Goal: Information Seeking & Learning: Check status

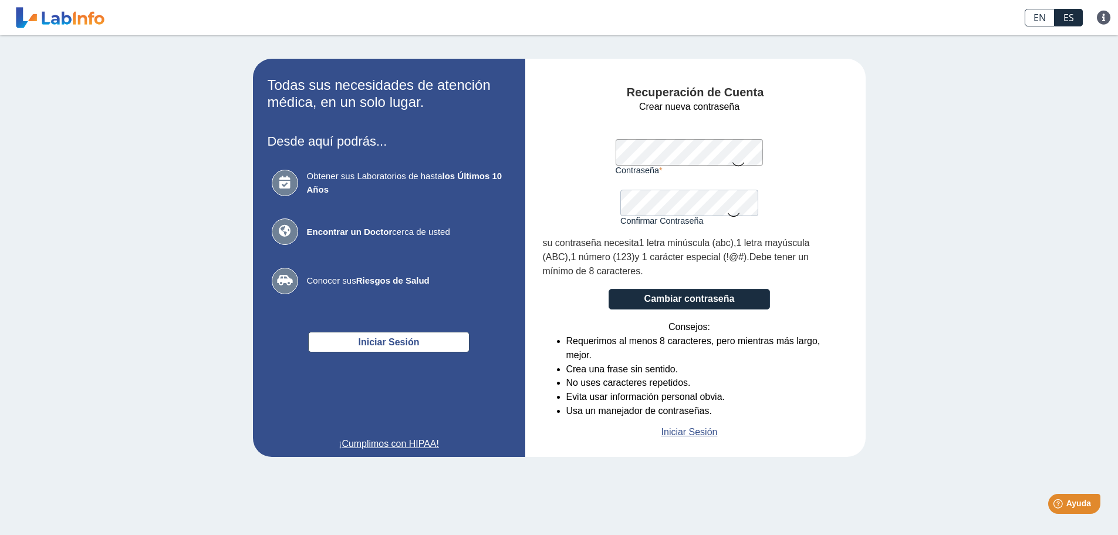
click at [602, 154] on form "Crear nueva contraseña Contraseña Una contraseña válida es requerida Confirmar …" at bounding box center [689, 269] width 293 height 339
click at [734, 208] on icon at bounding box center [734, 213] width 14 height 23
click at [735, 156] on icon at bounding box center [738, 163] width 14 height 23
drag, startPoint x: 853, startPoint y: 144, endPoint x: 847, endPoint y: 145, distance: 5.9
click at [852, 144] on div "Recuperación de Cuenta Crear nueva contraseña Contraseña Una contraseña válida …" at bounding box center [695, 258] width 340 height 398
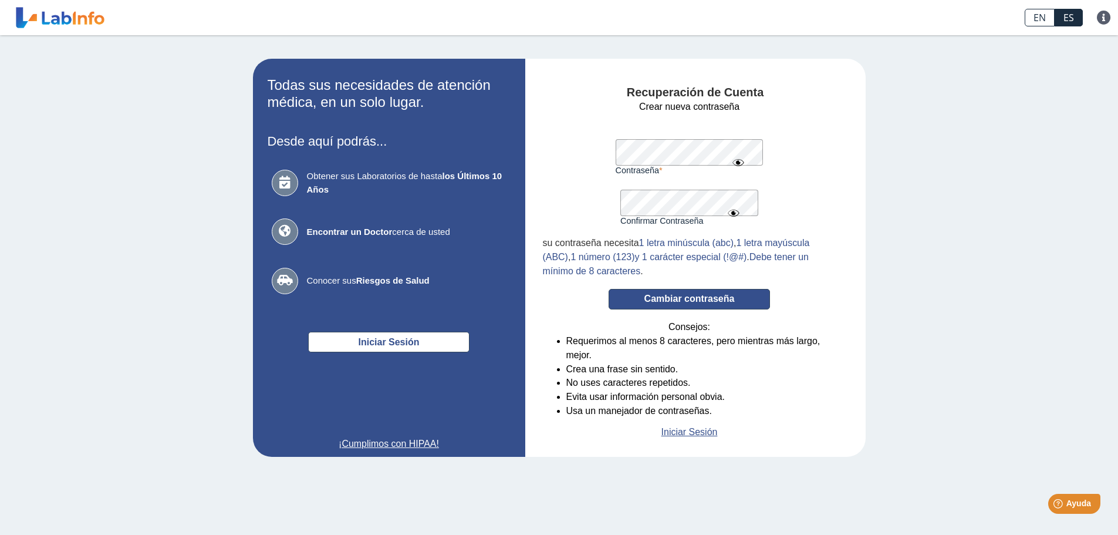
click at [719, 299] on button "Cambiar contraseña" at bounding box center [689, 299] width 161 height 21
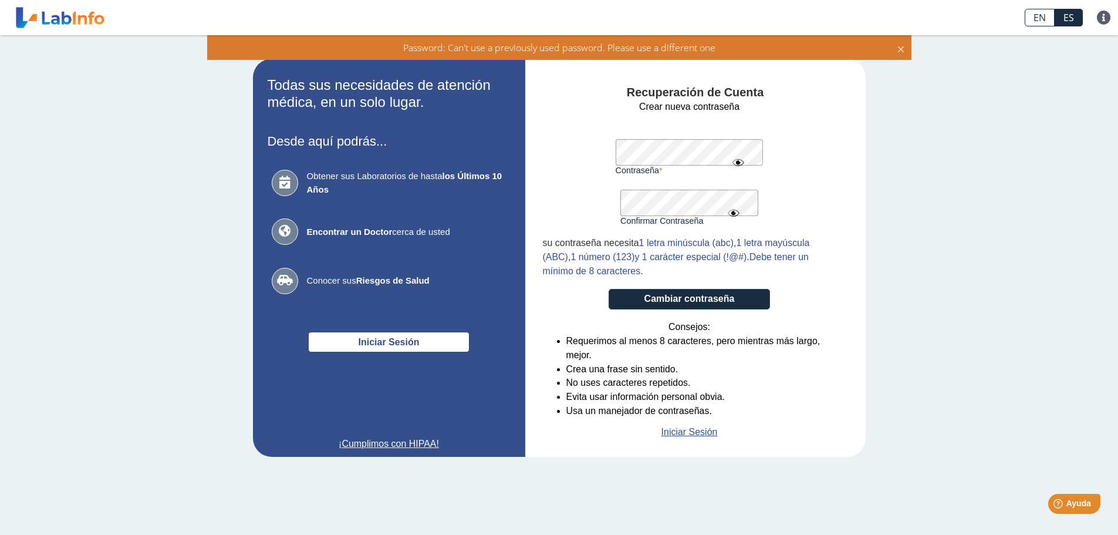
click at [789, 191] on form "Crear nueva contraseña Contraseña Una contraseña válida es requerida Confirmar …" at bounding box center [689, 269] width 293 height 339
click at [713, 295] on button "Cambiar contraseña" at bounding box center [689, 299] width 161 height 21
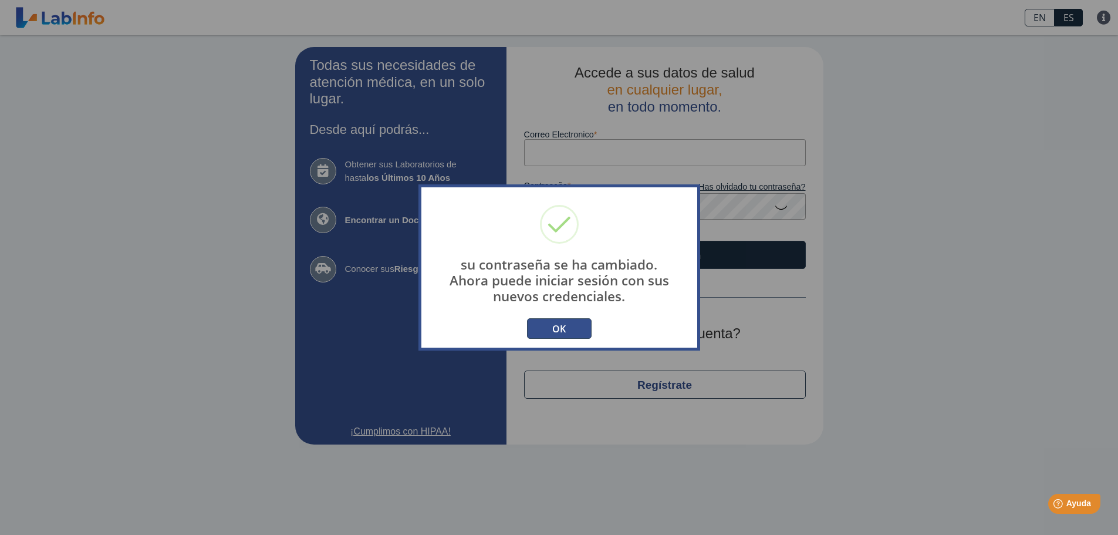
click at [580, 326] on button "OK" at bounding box center [559, 328] width 65 height 21
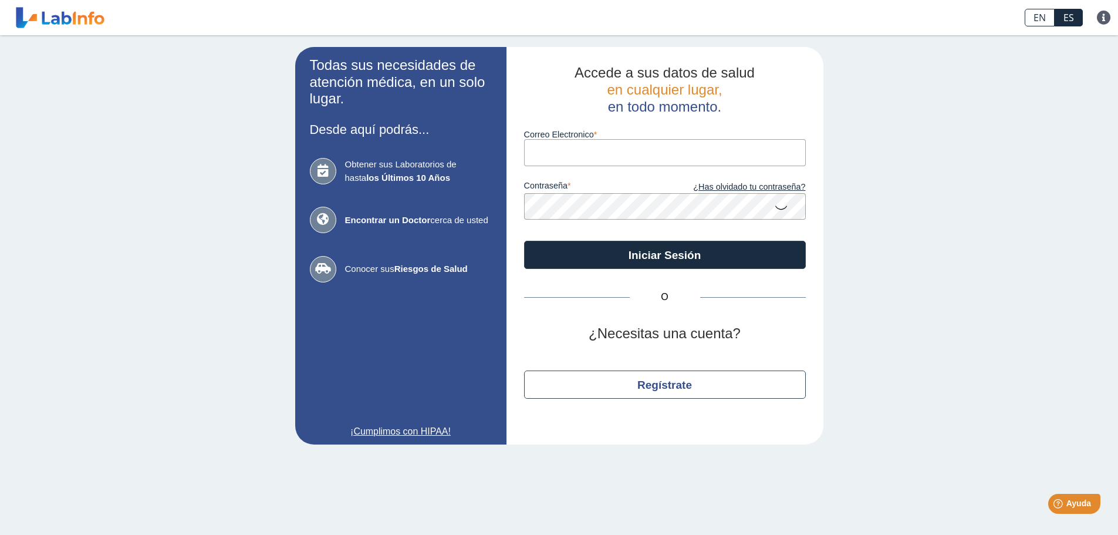
click at [589, 148] on input "Correo Electronico" at bounding box center [665, 152] width 282 height 26
type input "[PERSON_NAME][EMAIL_ADDRESS][PERSON_NAME][PERSON_NAME][DOMAIN_NAME]"
click at [781, 204] on icon at bounding box center [781, 206] width 14 height 23
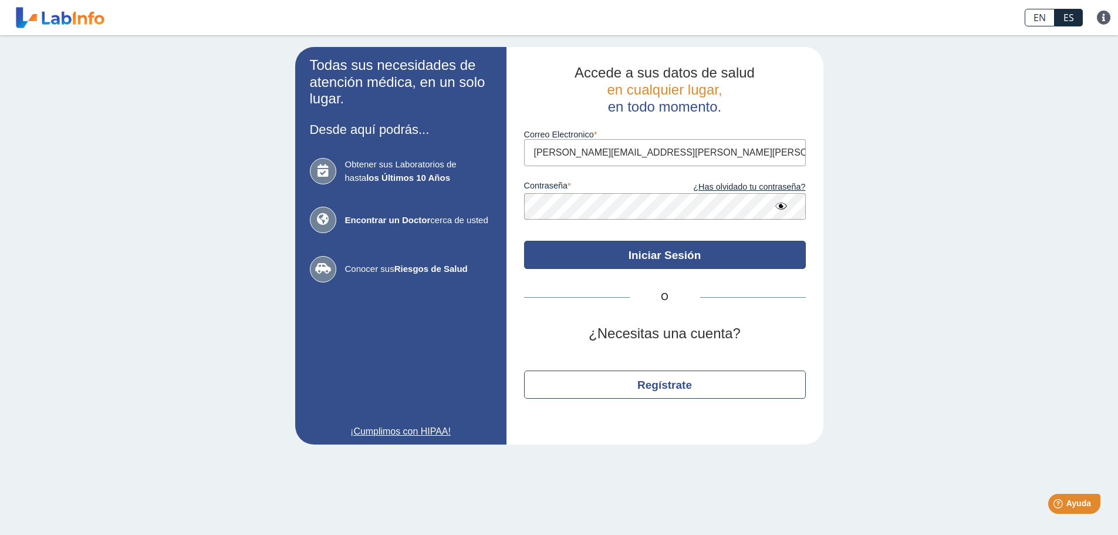
click at [694, 252] on button "Iniciar Sesión" at bounding box center [665, 255] width 282 height 28
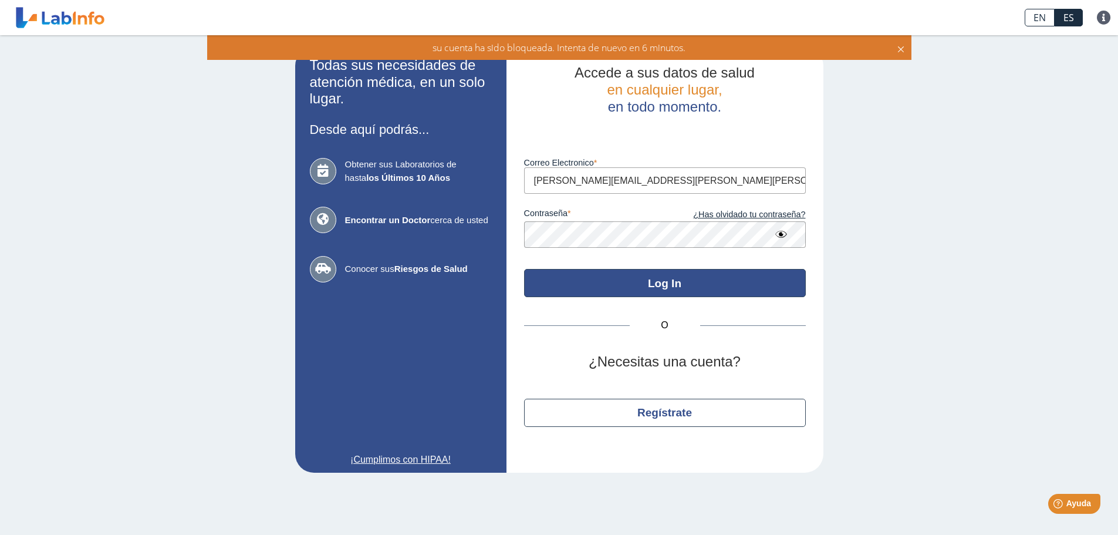
click at [698, 285] on button "Log In" at bounding box center [665, 283] width 282 height 28
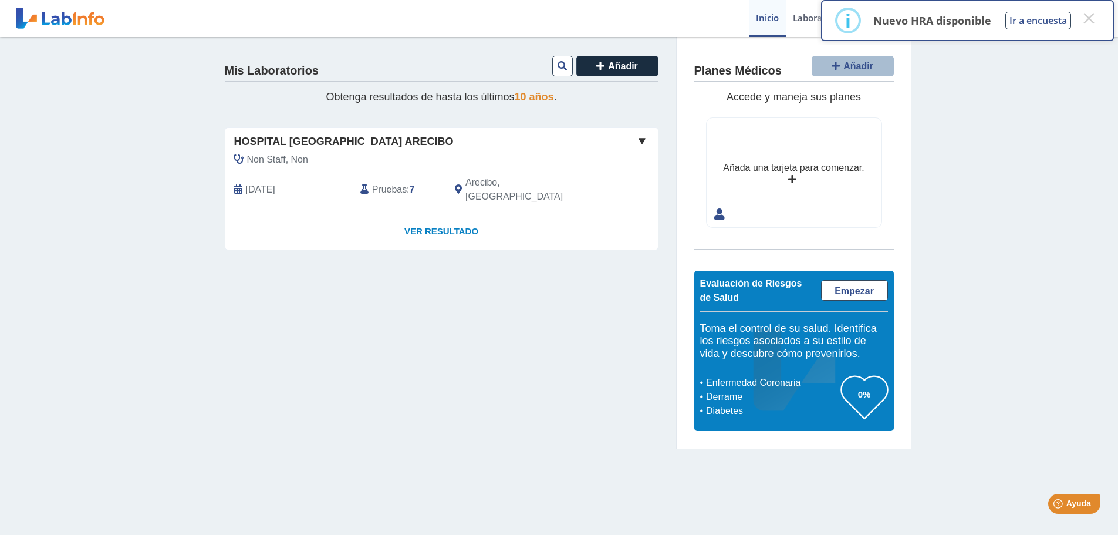
click at [450, 220] on link "Ver Resultado" at bounding box center [441, 231] width 433 height 37
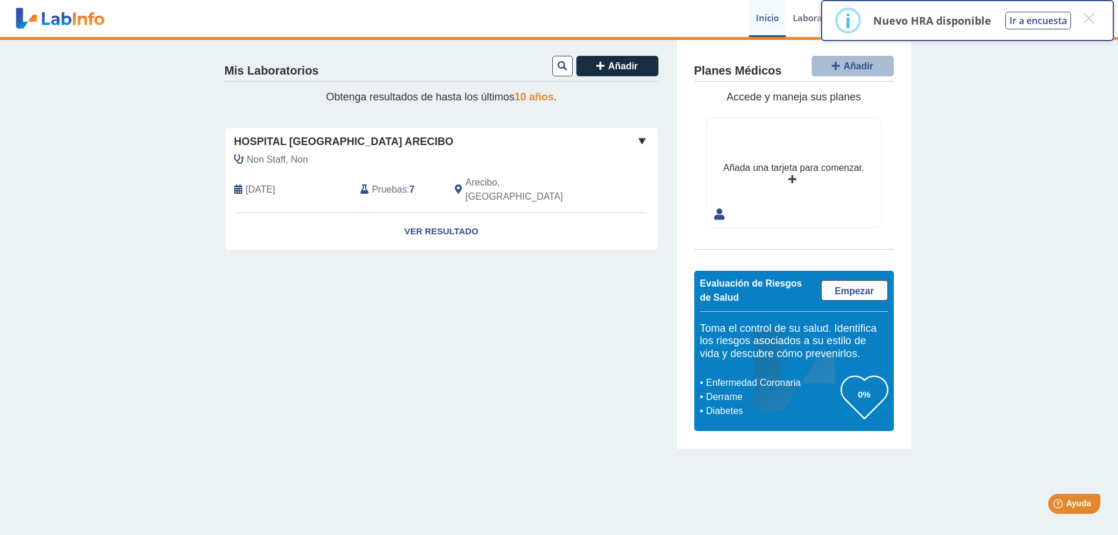
click at [394, 183] on span "Pruebas" at bounding box center [389, 190] width 35 height 14
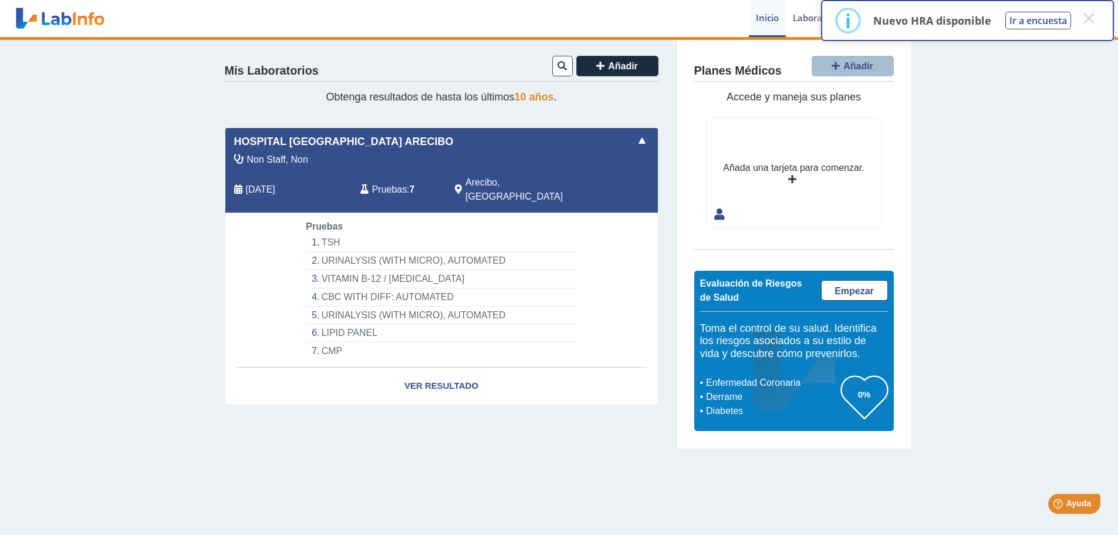
click at [331, 234] on li "TSH" at bounding box center [441, 243] width 271 height 18
click at [451, 373] on link "Ver Resultado" at bounding box center [441, 385] width 433 height 37
click at [449, 372] on link "Ver Resultado" at bounding box center [441, 385] width 433 height 37
click at [642, 135] on span at bounding box center [642, 141] width 14 height 14
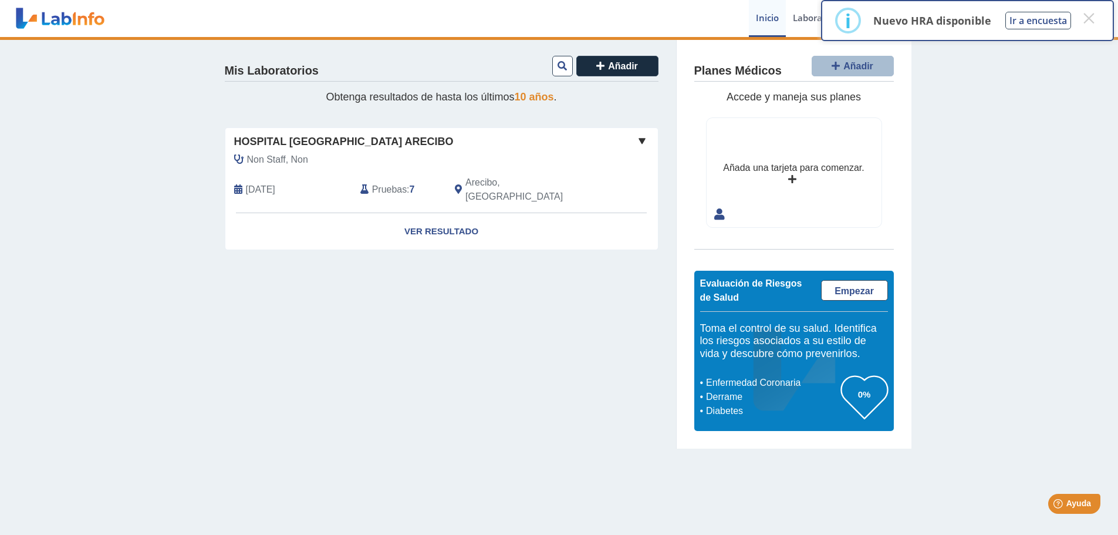
click at [642, 136] on span at bounding box center [642, 141] width 14 height 14
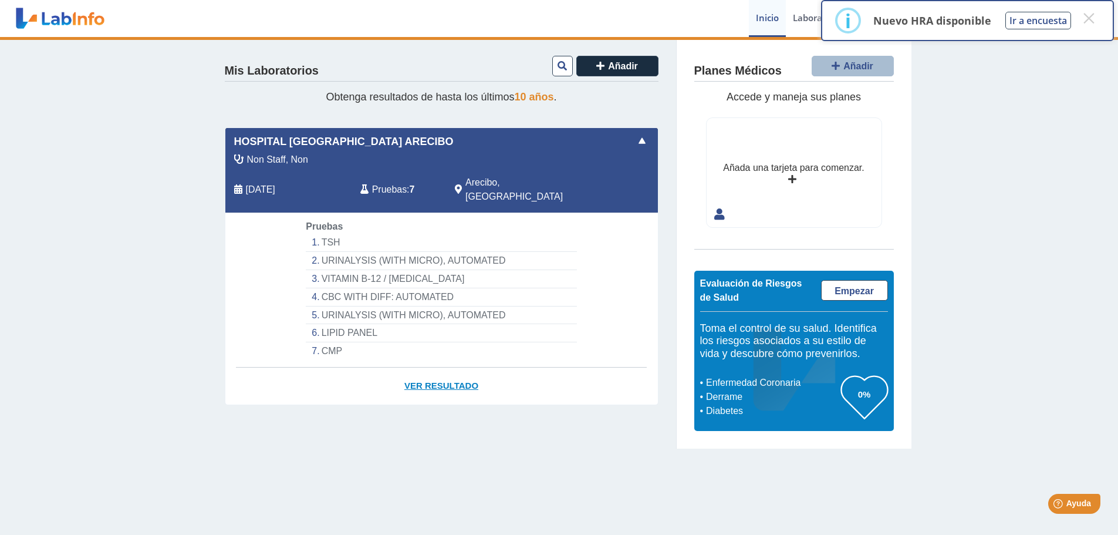
click at [447, 373] on link "Ver Resultado" at bounding box center [441, 385] width 433 height 37
click at [1097, 19] on button "×" at bounding box center [1088, 18] width 21 height 21
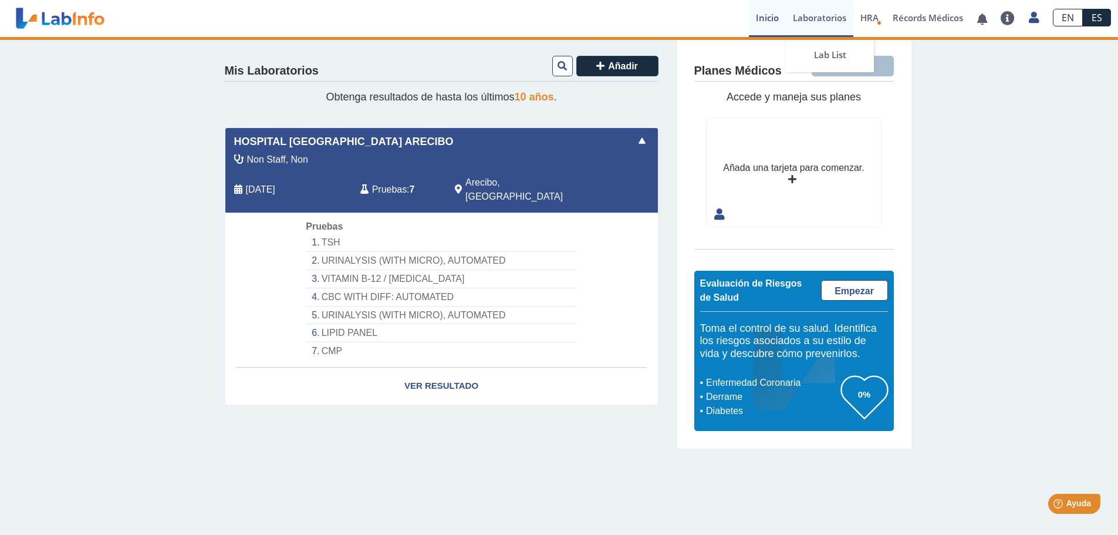
click at [843, 24] on link "Laboratorios" at bounding box center [819, 18] width 67 height 37
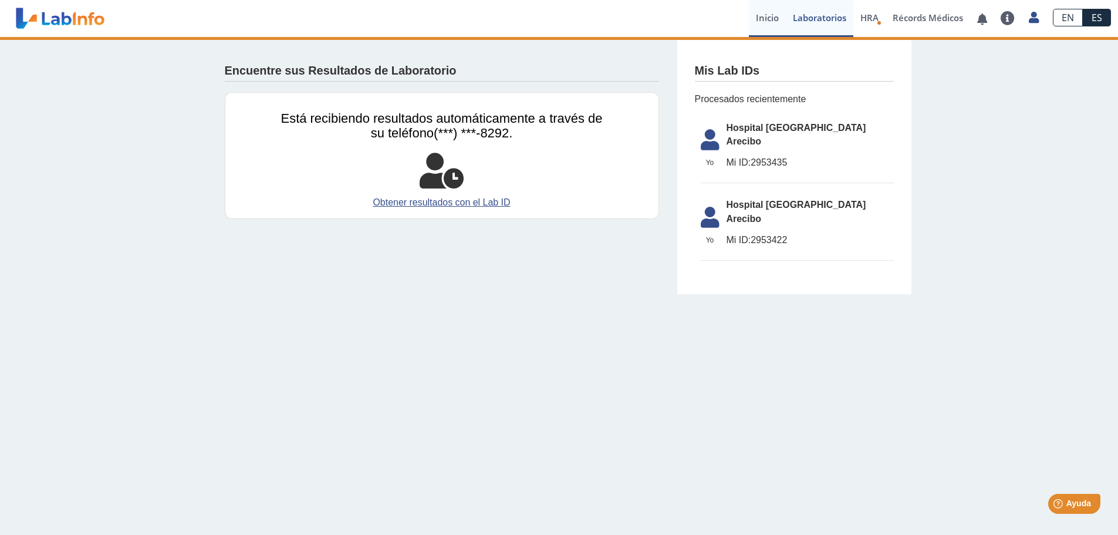
click at [767, 19] on link "Inicio" at bounding box center [767, 18] width 37 height 37
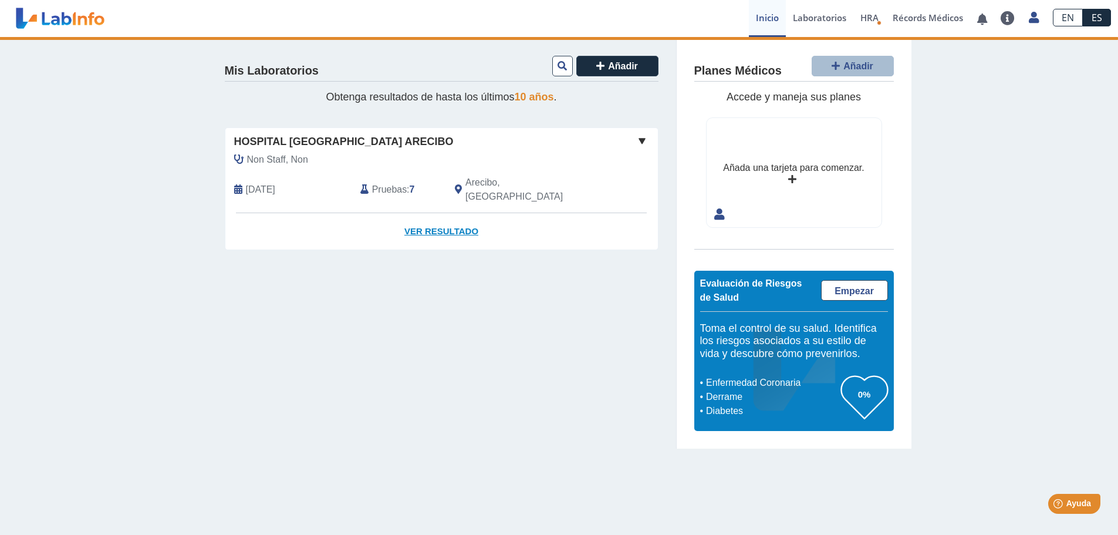
click at [440, 214] on link "Ver Resultado" at bounding box center [441, 231] width 433 height 37
click at [455, 214] on link "Ver Resultado" at bounding box center [441, 231] width 433 height 37
click at [458, 227] on link "Ver Resultado" at bounding box center [441, 231] width 433 height 37
click at [465, 213] on link "Ver Resultado" at bounding box center [441, 231] width 433 height 37
click at [640, 137] on span at bounding box center [642, 141] width 14 height 14
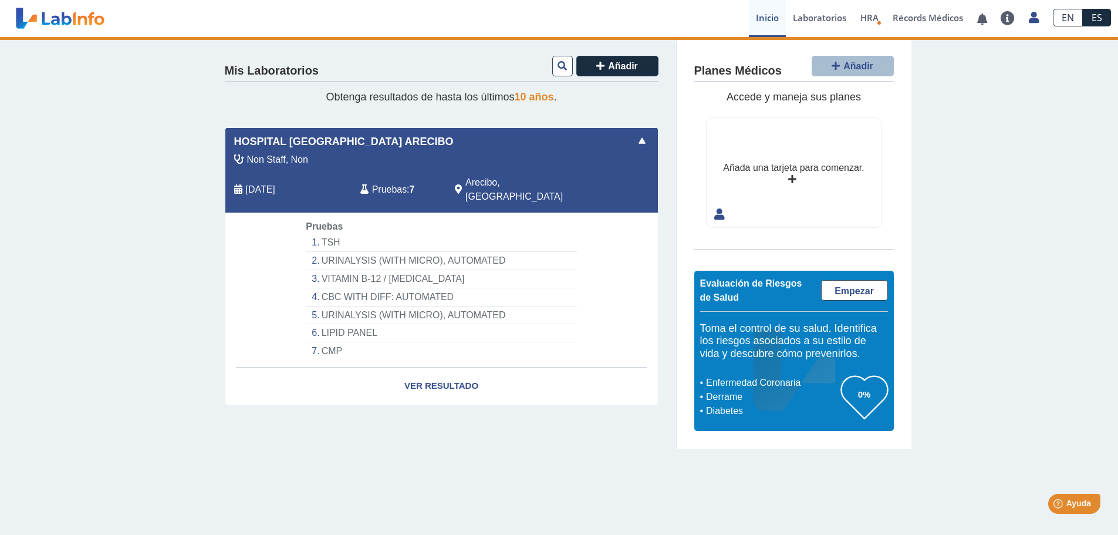
click at [345, 234] on li "TSH" at bounding box center [441, 243] width 271 height 18
click at [329, 234] on li "TSH" at bounding box center [441, 243] width 271 height 18
click at [361, 324] on li "LIPID PANEL" at bounding box center [441, 333] width 271 height 18
click at [358, 325] on li "LIPID PANEL" at bounding box center [441, 333] width 271 height 18
click at [332, 342] on li "CMP" at bounding box center [441, 351] width 271 height 18
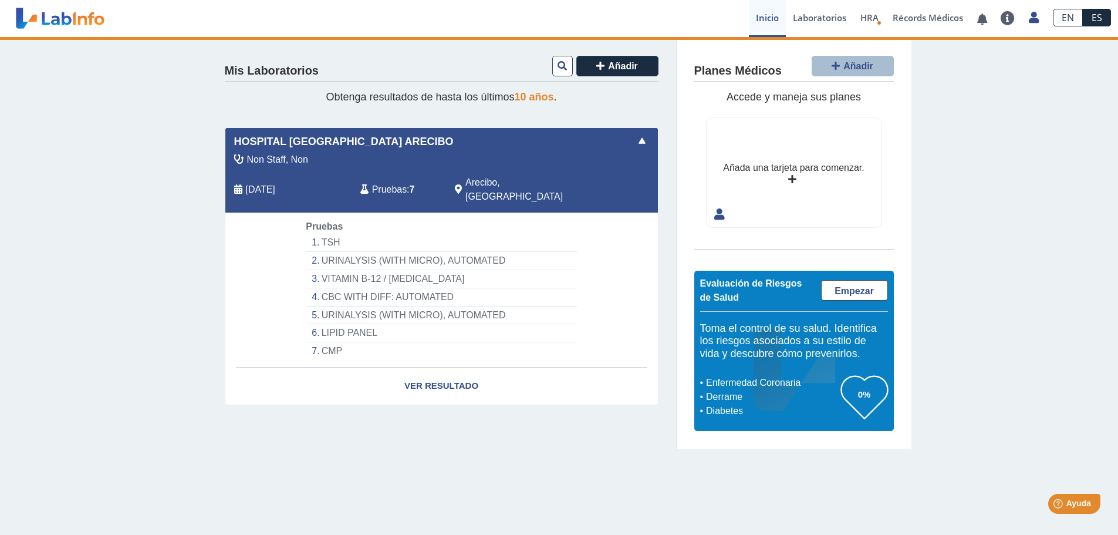
click at [328, 234] on li "TSH" at bounding box center [441, 243] width 271 height 18
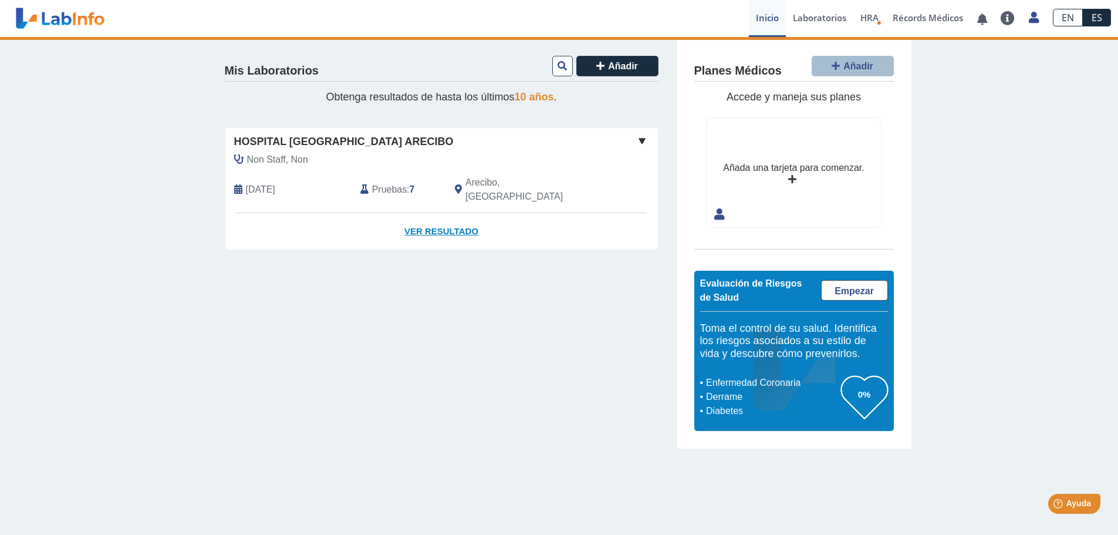
click at [447, 220] on link "Ver Resultado" at bounding box center [441, 231] width 433 height 37
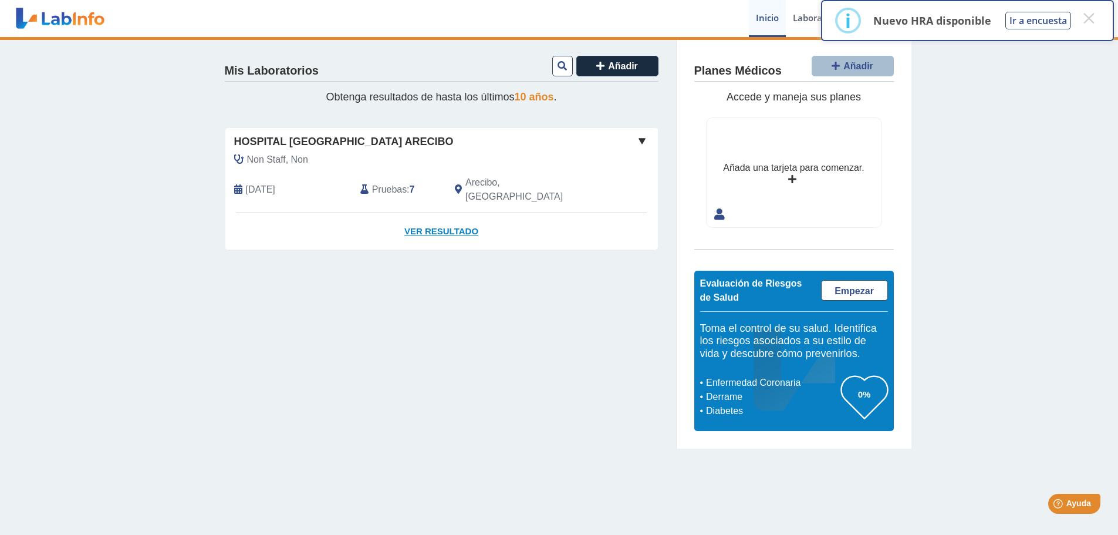
click at [440, 215] on link "Ver Resultado" at bounding box center [441, 231] width 433 height 37
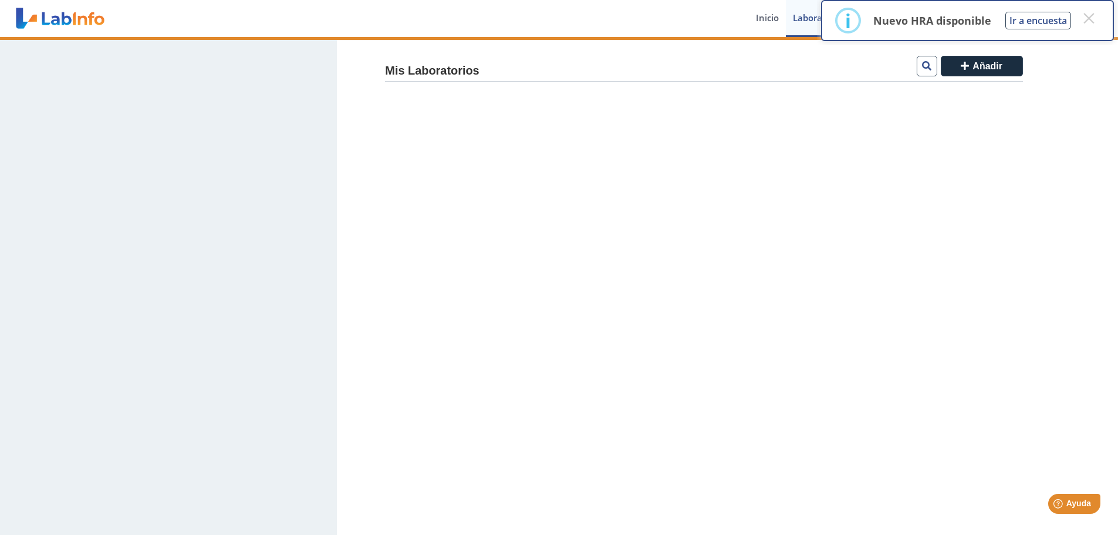
select select "***"
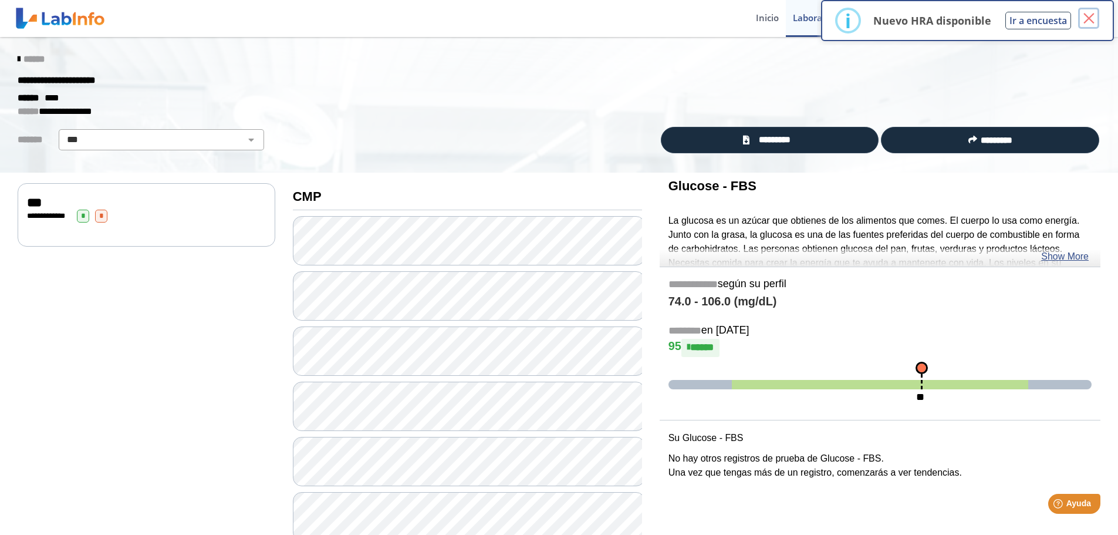
click at [1098, 17] on button "×" at bounding box center [1088, 18] width 21 height 21
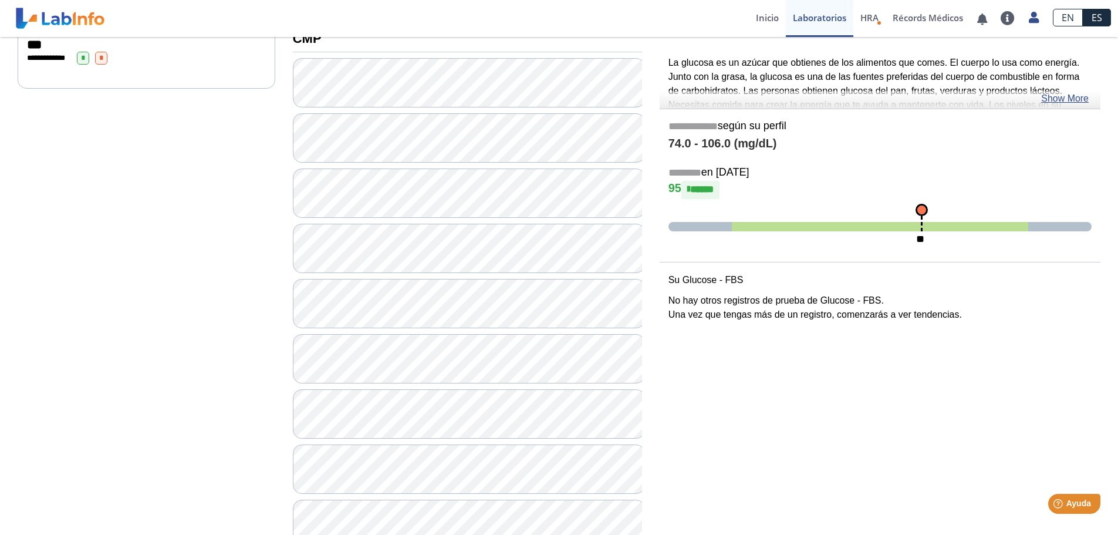
scroll to position [36, 0]
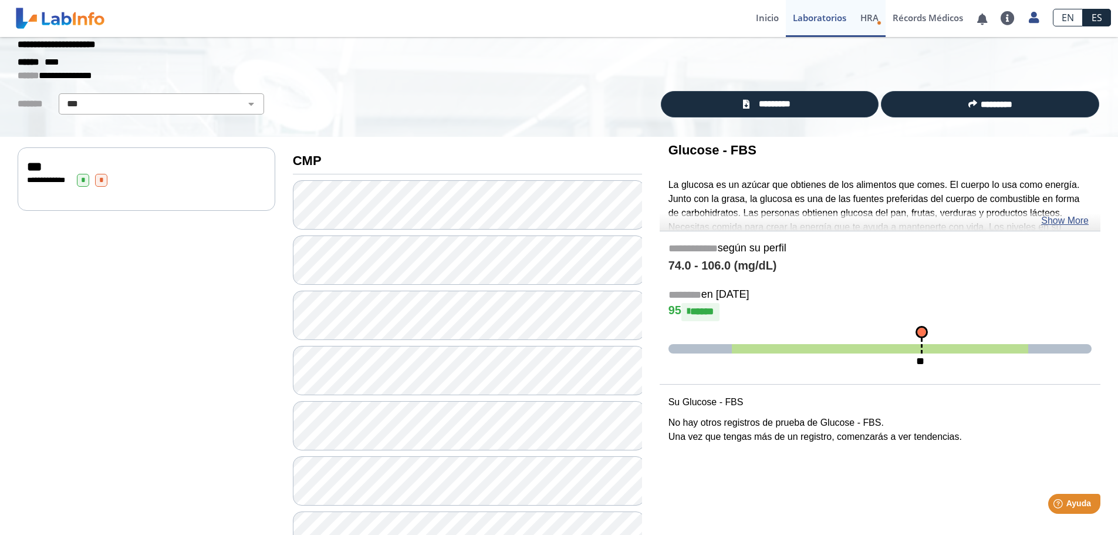
click at [862, 18] on span "HRA" at bounding box center [869, 18] width 18 height 12
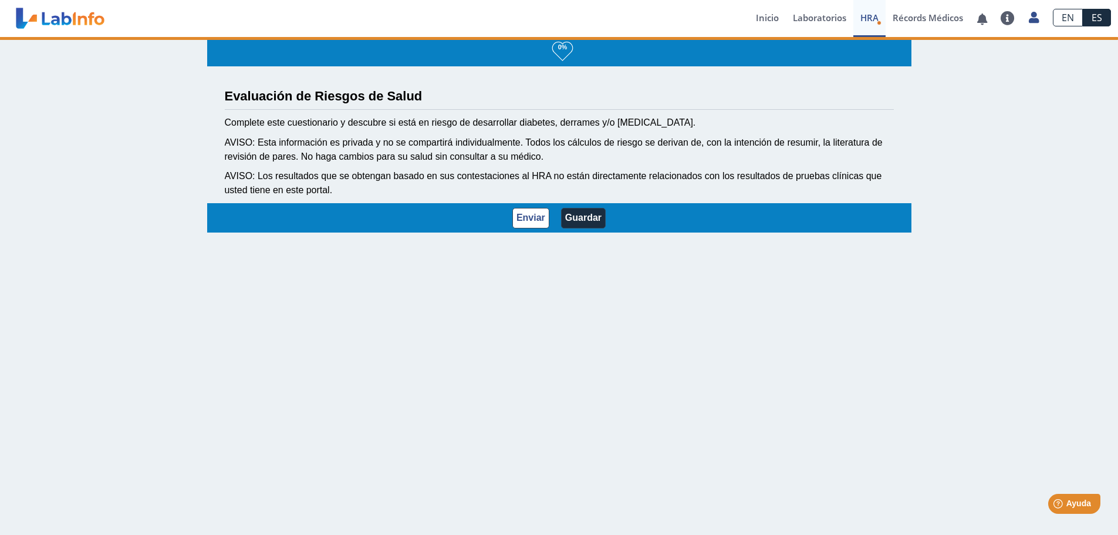
scroll to position [2, 0]
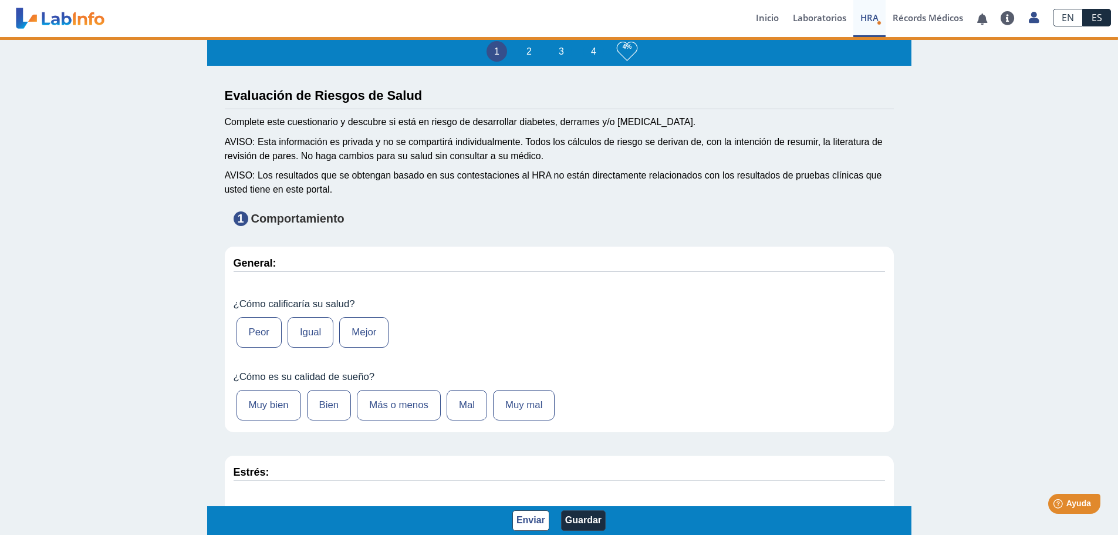
type input "[PERSON_NAME]"
type input "[DATE]"
select select
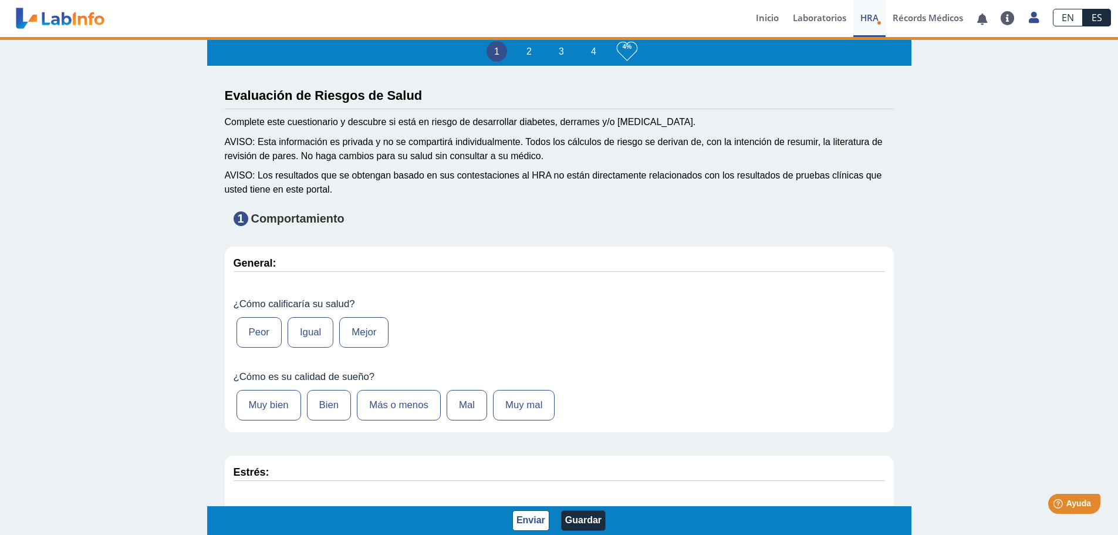
select select
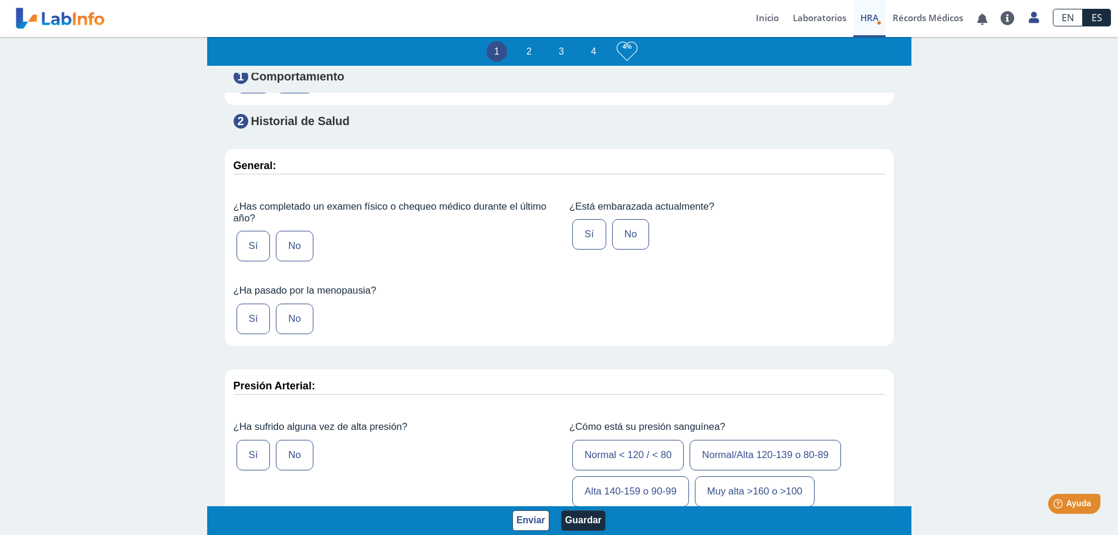
scroll to position [1174, 0]
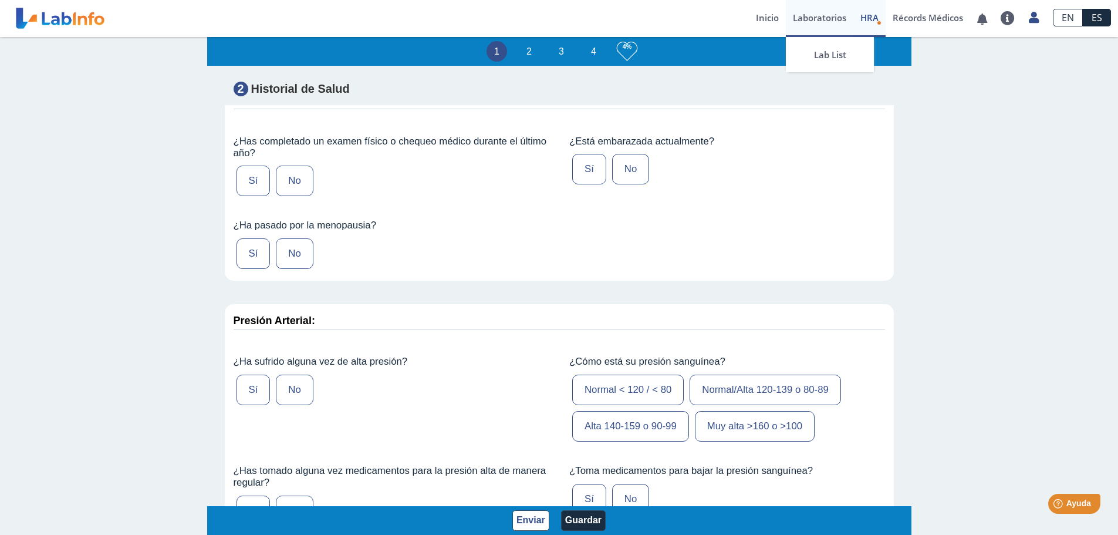
click at [823, 13] on link "Laboratorios" at bounding box center [819, 18] width 67 height 37
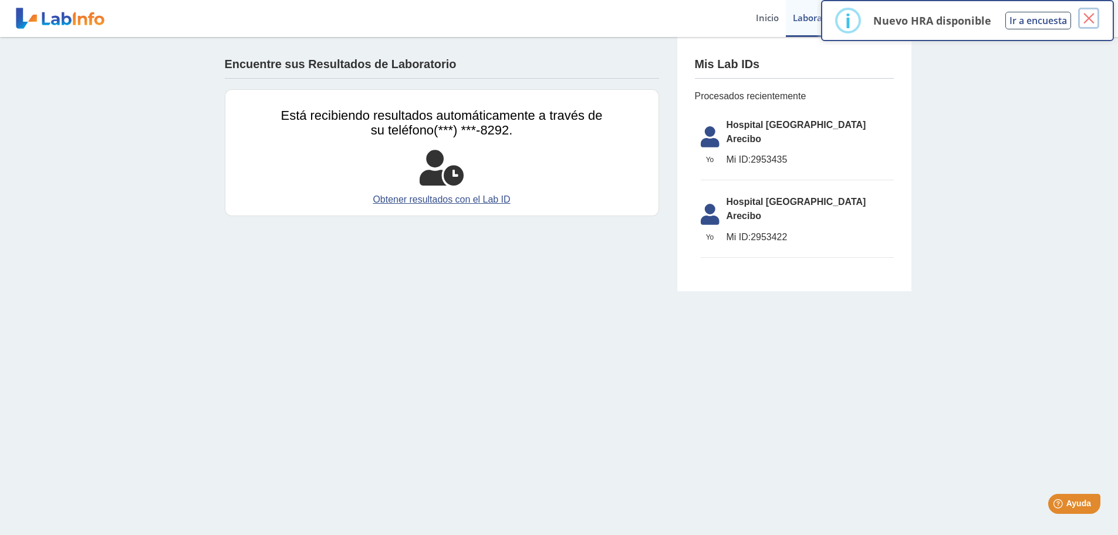
click at [1086, 22] on button "×" at bounding box center [1088, 18] width 21 height 21
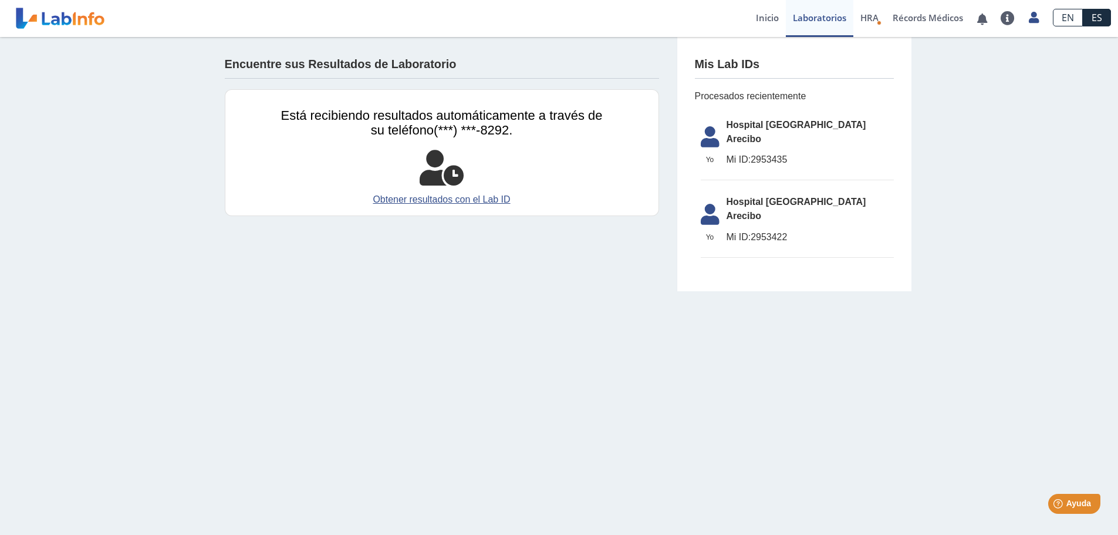
click at [740, 154] on span "Mi ID:" at bounding box center [739, 159] width 25 height 10
click at [712, 138] on icon at bounding box center [710, 140] width 33 height 28
drag, startPoint x: 709, startPoint y: 133, endPoint x: 768, endPoint y: 131, distance: 59.3
click at [710, 133] on icon at bounding box center [710, 140] width 33 height 28
click at [799, 128] on span "Hospital [GEOGRAPHIC_DATA] Arecibo" at bounding box center [810, 132] width 167 height 28
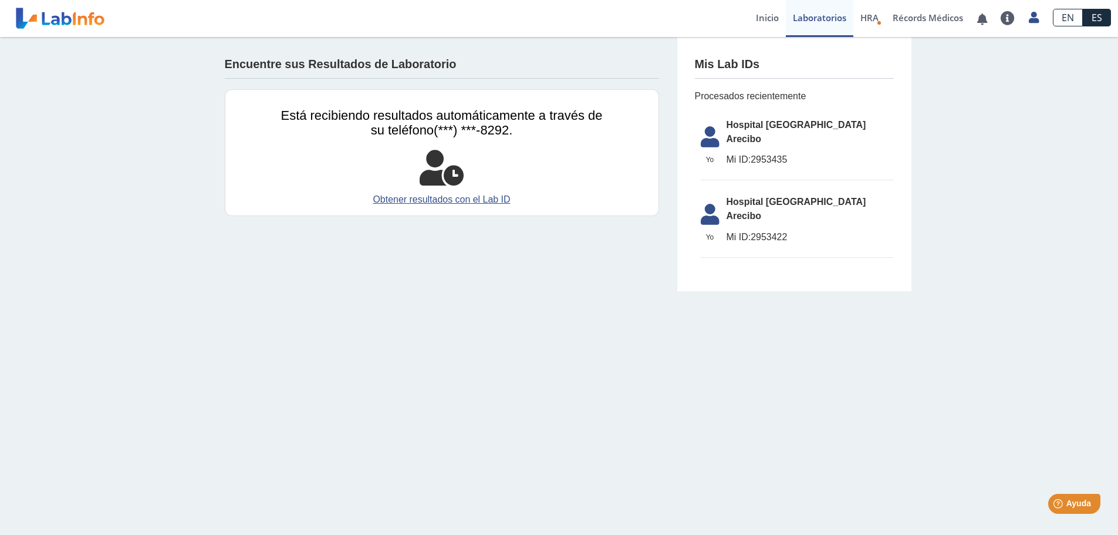
click at [730, 63] on h4 "Mis Lab IDs" at bounding box center [727, 65] width 65 height 14
drag, startPoint x: 706, startPoint y: 131, endPoint x: 799, endPoint y: 136, distance: 94.1
click at [706, 131] on icon at bounding box center [710, 140] width 33 height 28
click at [783, 165] on ul "[GEOGRAPHIC_DATA] [PERSON_NAME][GEOGRAPHIC_DATA] ID: 2953435 [GEOGRAPHIC_DATA] …" at bounding box center [794, 184] width 199 height 163
click at [751, 230] on span "Mi ID: 2953422" at bounding box center [810, 237] width 167 height 14
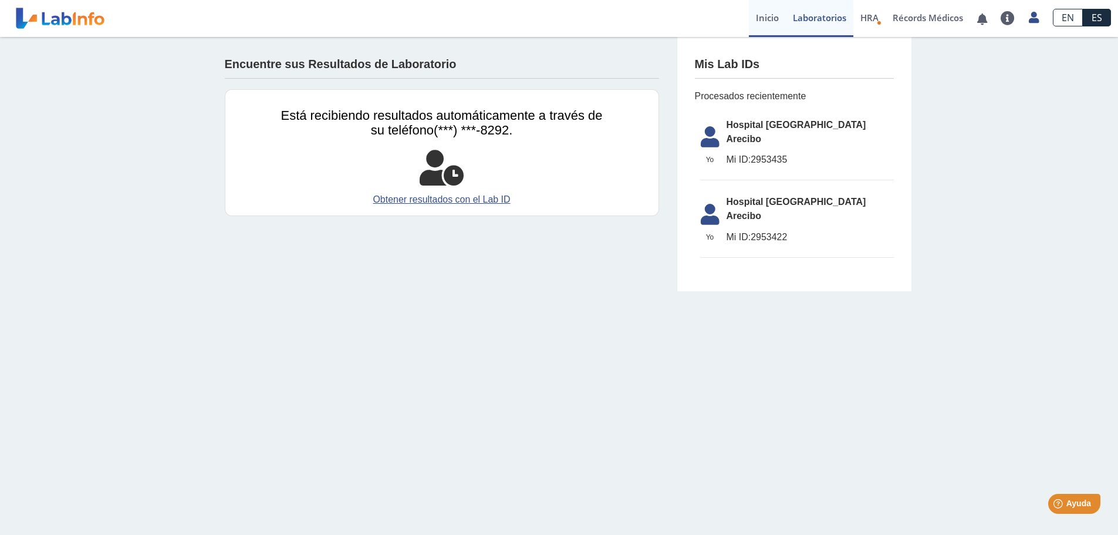
click at [753, 29] on link "Inicio" at bounding box center [767, 18] width 37 height 37
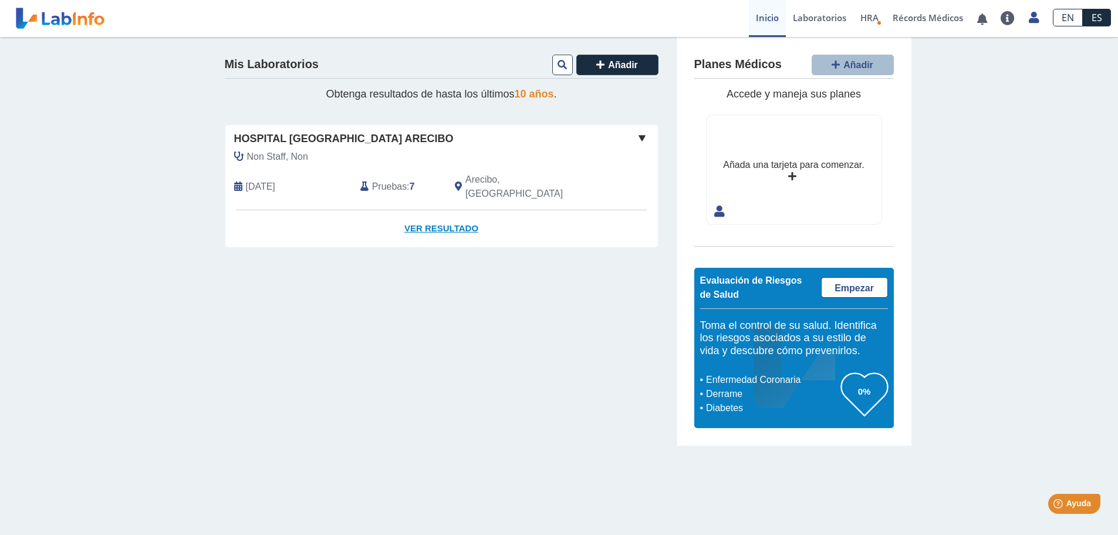
click at [451, 215] on link "Ver Resultado" at bounding box center [441, 228] width 433 height 37
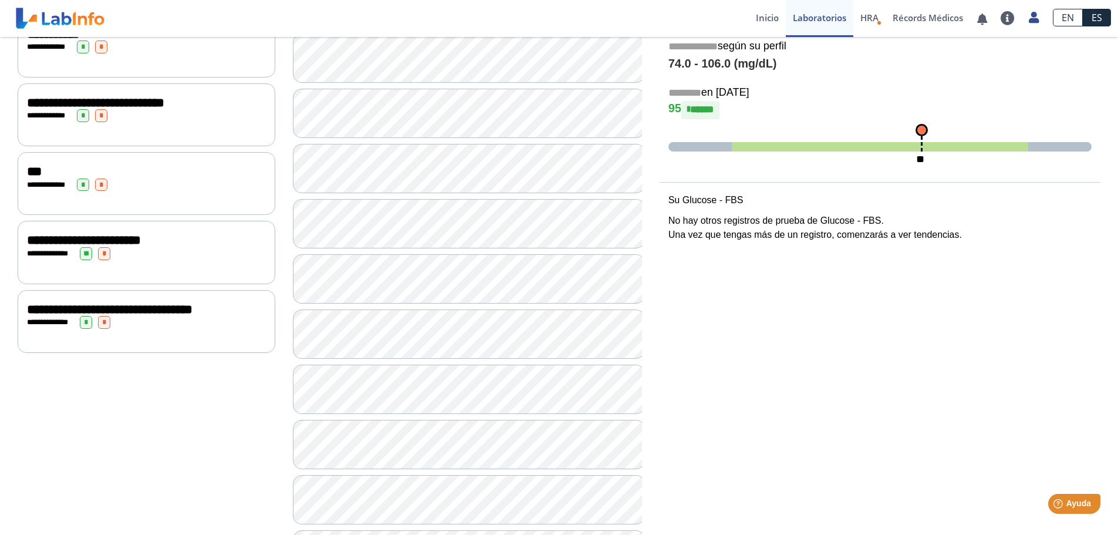
scroll to position [176, 0]
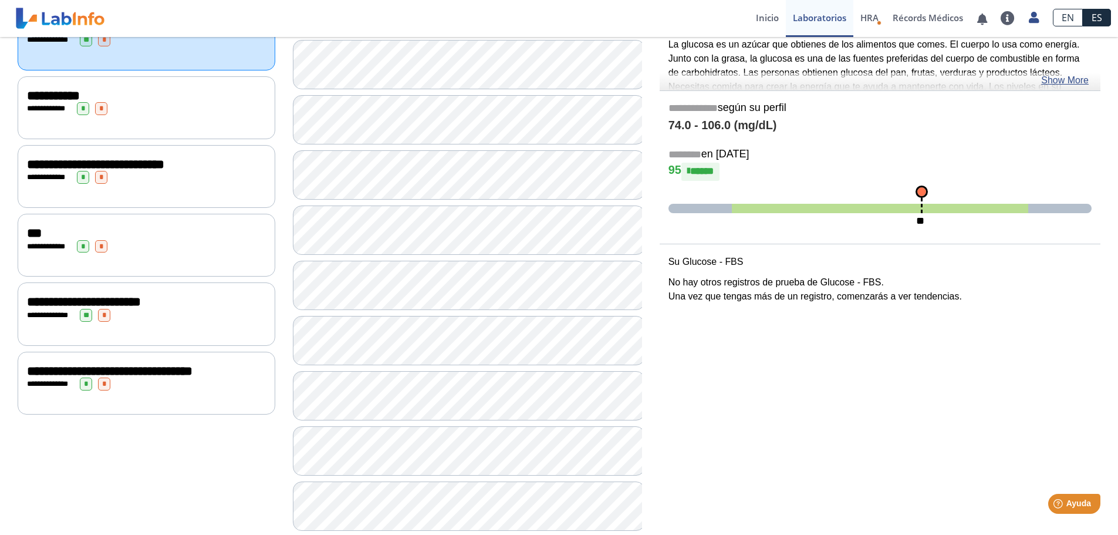
click at [96, 111] on span "*" at bounding box center [101, 108] width 12 height 13
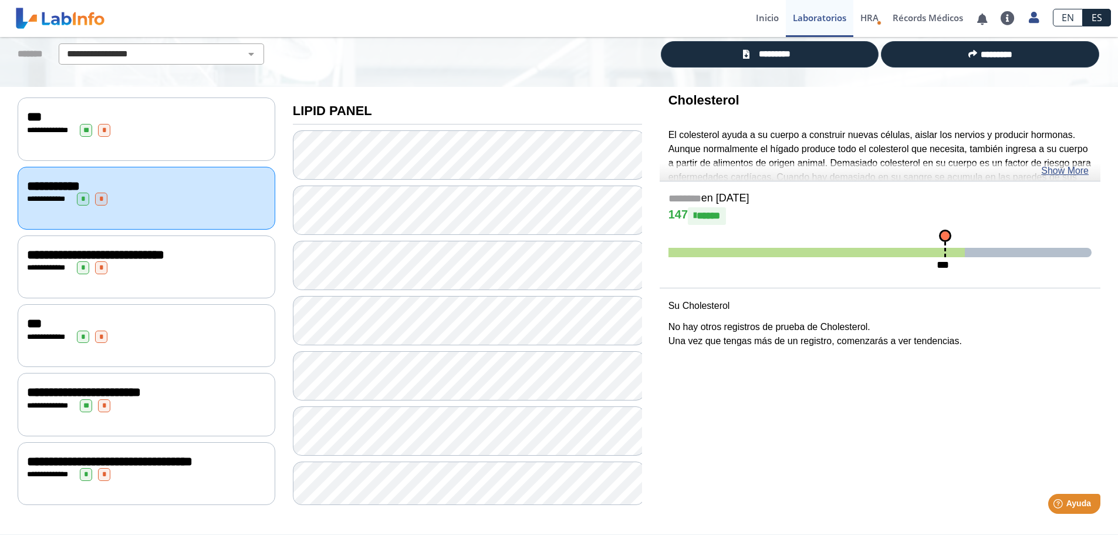
scroll to position [85, 0]
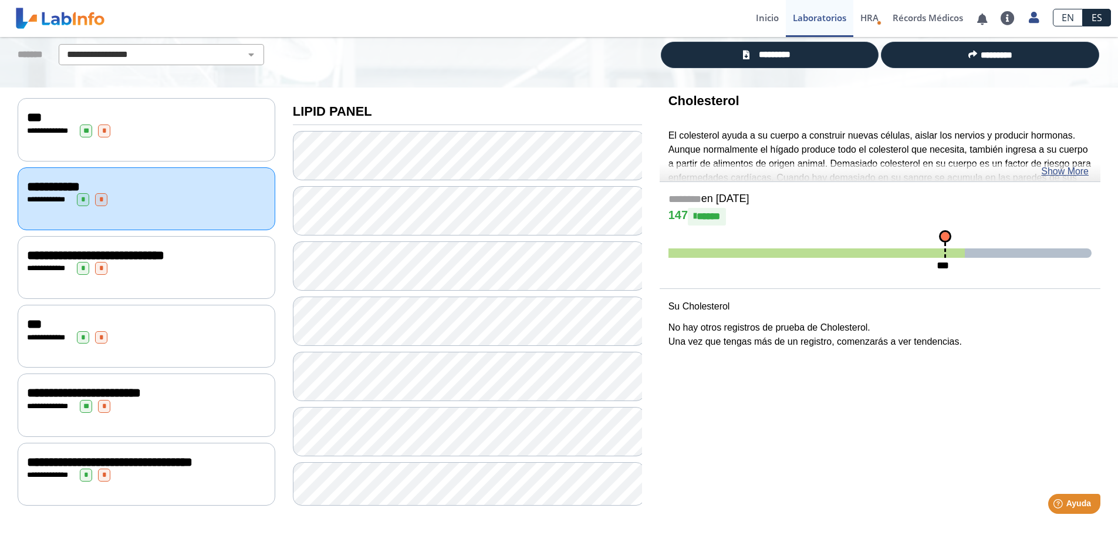
click at [164, 252] on span "**********" at bounding box center [95, 255] width 137 height 13
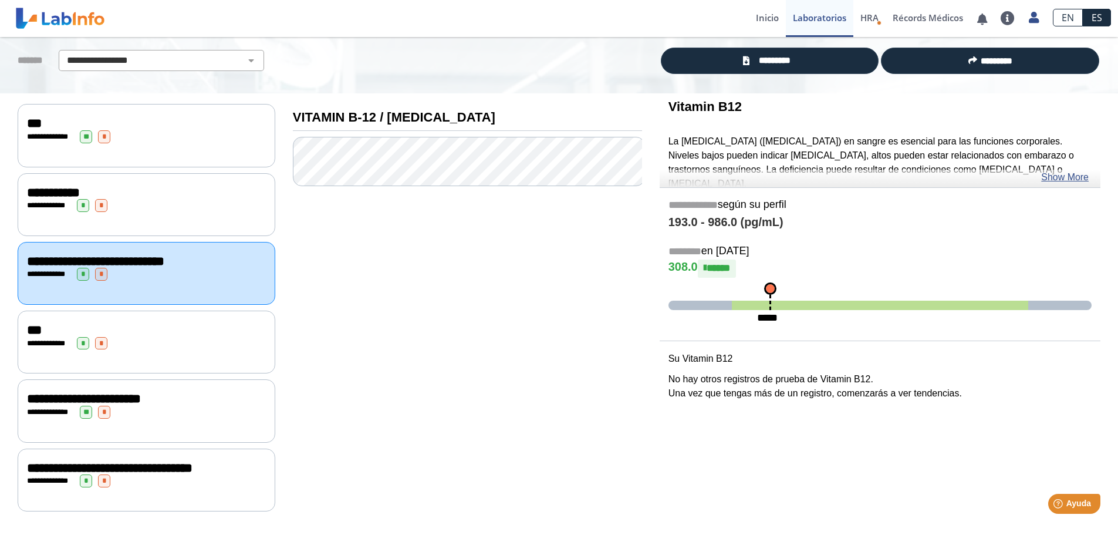
click at [158, 353] on div "**********" at bounding box center [147, 341] width 258 height 63
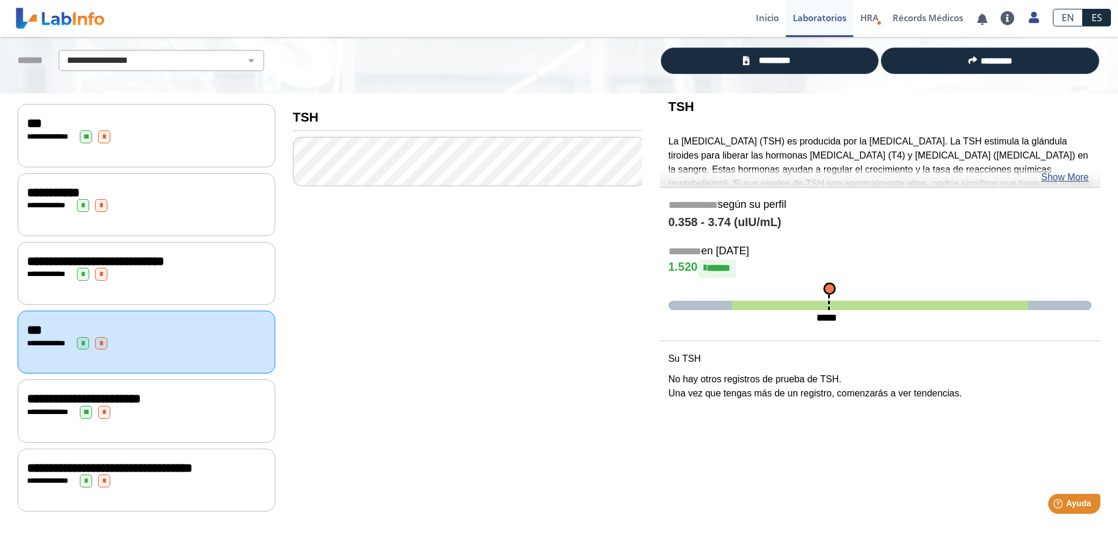
click at [181, 406] on div "**********" at bounding box center [146, 412] width 239 height 13
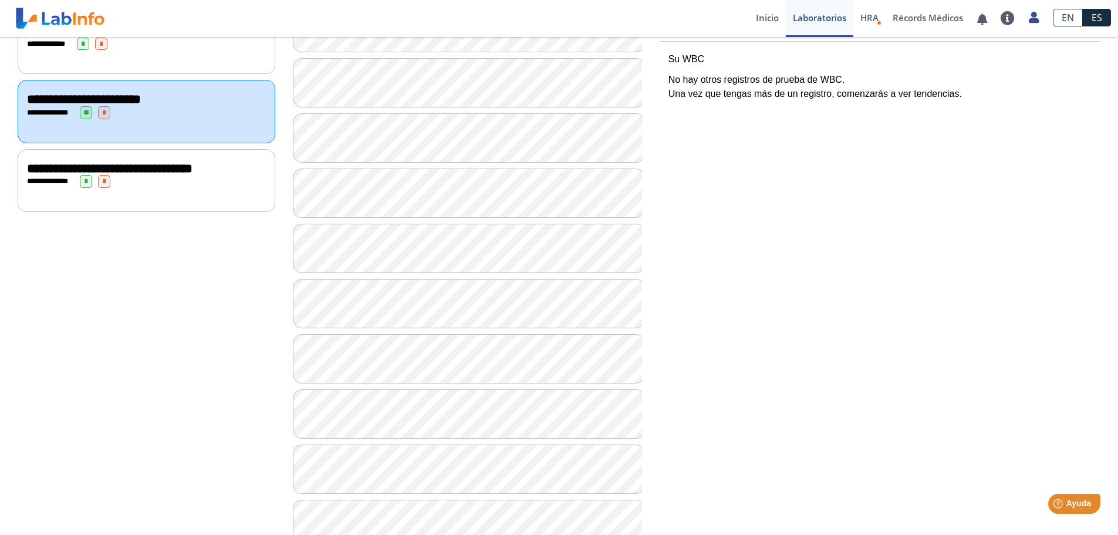
scroll to position [255, 0]
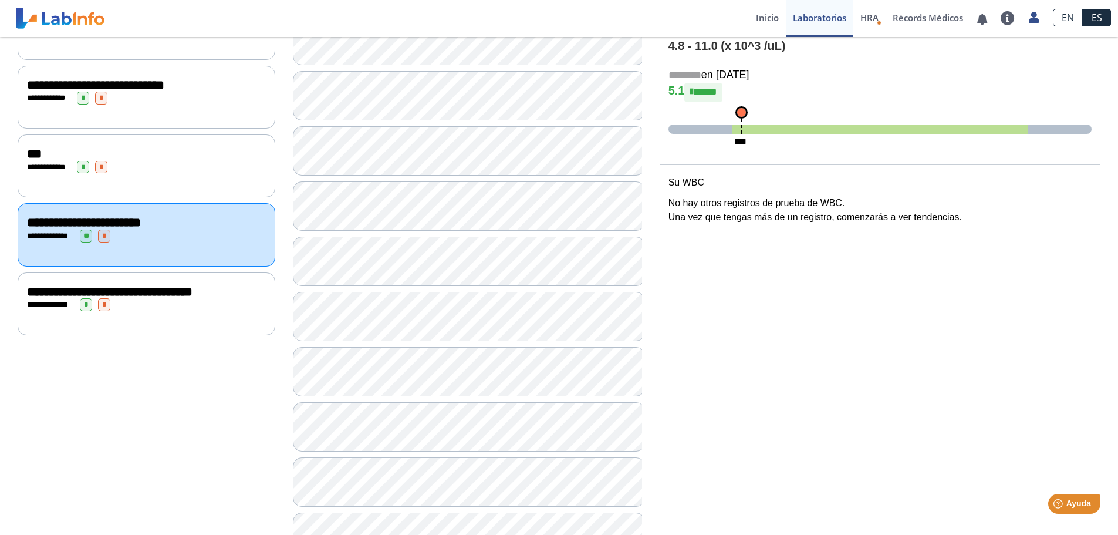
click at [215, 320] on div "**********" at bounding box center [147, 303] width 258 height 63
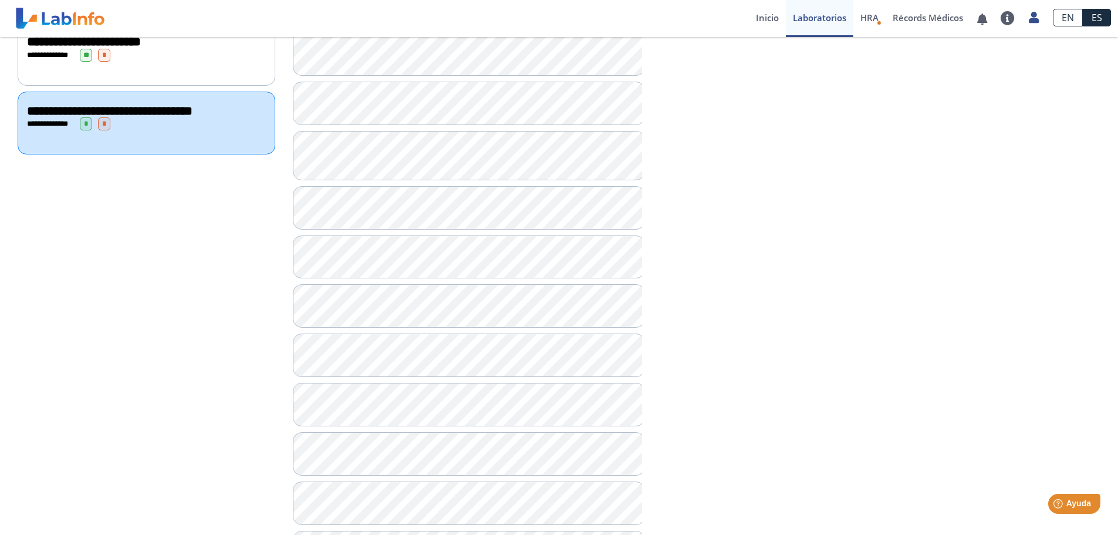
scroll to position [554, 0]
